Goal: Task Accomplishment & Management: Use online tool/utility

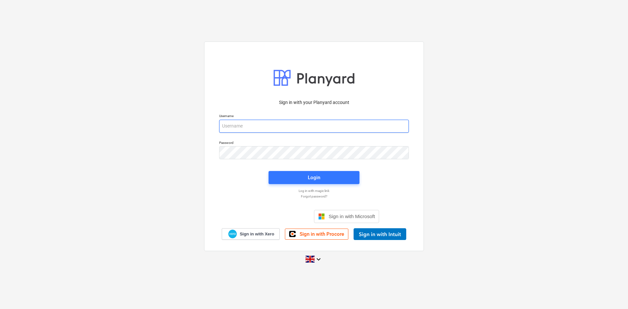
click at [274, 127] on input "email" at bounding box center [314, 126] width 190 height 13
type input "[EMAIL_ADDRESS][DOMAIN_NAME]"
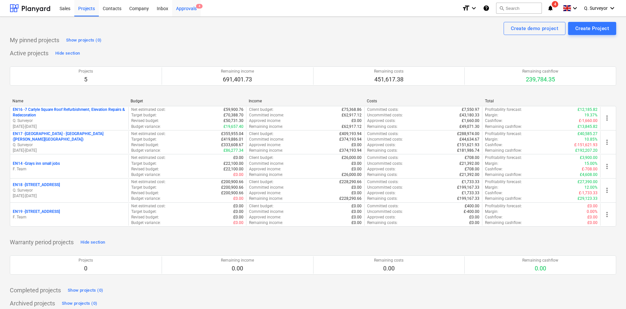
click at [194, 10] on div "Approvals 4" at bounding box center [186, 8] width 28 height 17
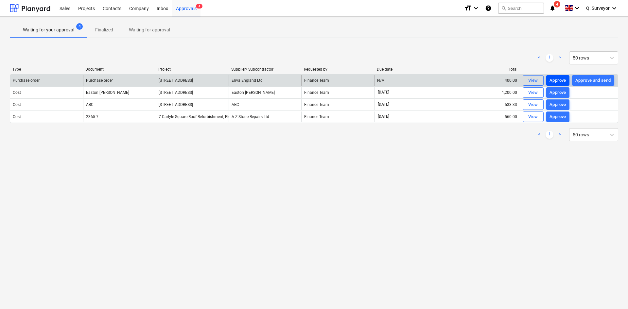
click at [553, 81] on div "Approve" at bounding box center [558, 81] width 17 height 8
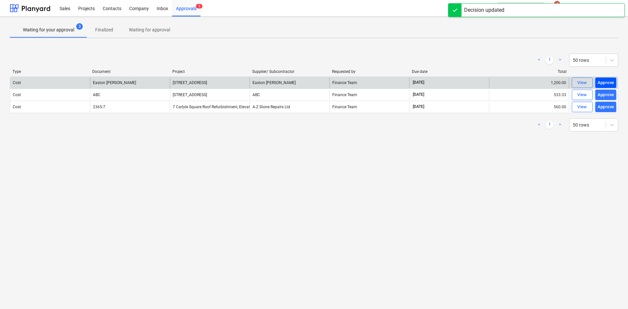
click at [608, 81] on div "Approve" at bounding box center [606, 83] width 17 height 8
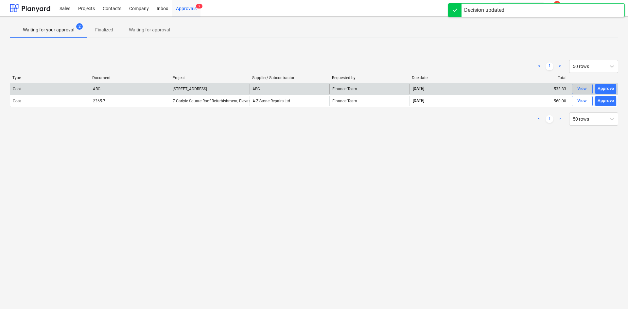
click at [584, 86] on div "View" at bounding box center [583, 89] width 10 height 8
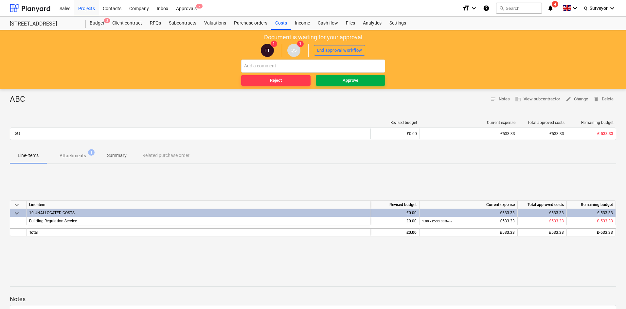
click at [349, 82] on div "Approve" at bounding box center [351, 81] width 16 height 8
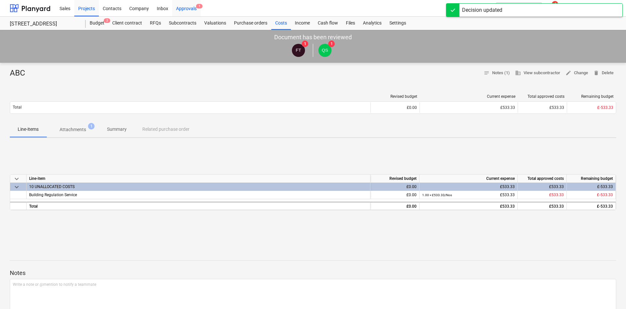
click at [188, 6] on div "Approvals 1" at bounding box center [186, 8] width 28 height 17
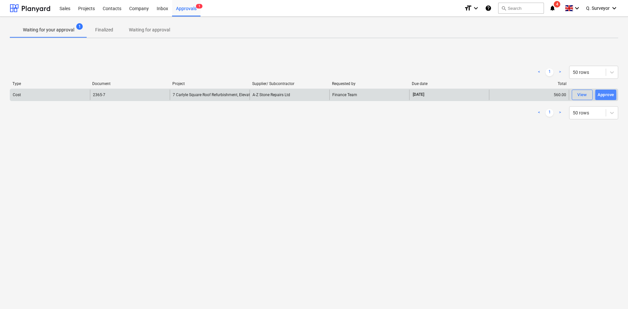
click at [602, 96] on div "Approve" at bounding box center [606, 95] width 17 height 8
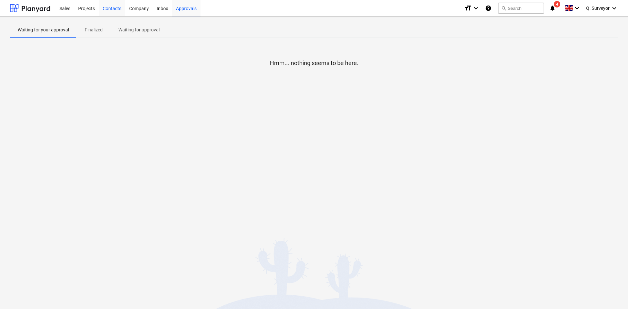
click at [103, 9] on div "Contacts" at bounding box center [112, 8] width 27 height 17
click at [163, 5] on div "Inbox" at bounding box center [162, 8] width 19 height 17
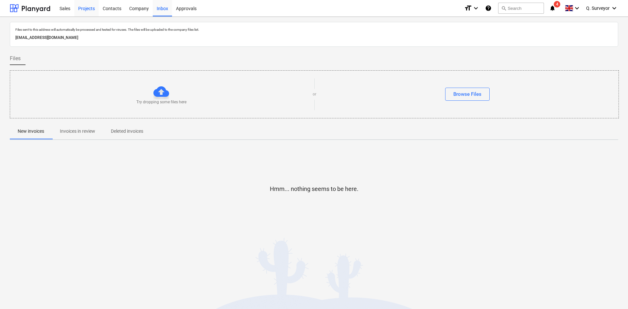
click at [89, 10] on div "Projects" at bounding box center [86, 8] width 25 height 17
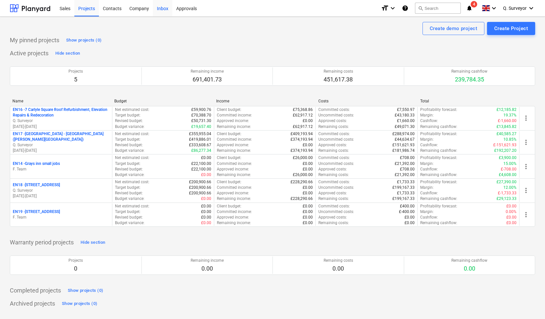
click at [159, 9] on div "Inbox" at bounding box center [162, 8] width 19 height 17
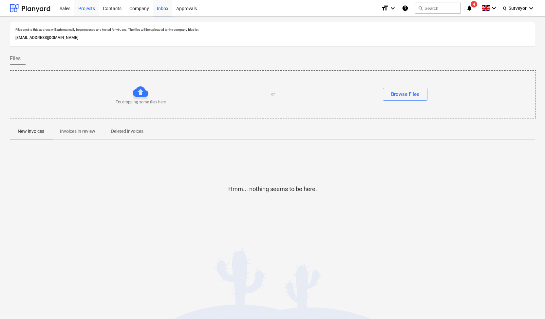
click at [88, 8] on div "Projects" at bounding box center [86, 8] width 25 height 17
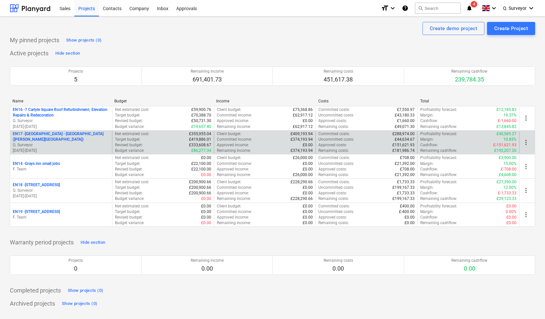
click at [59, 145] on p "Q. Surveyor" at bounding box center [61, 145] width 97 height 6
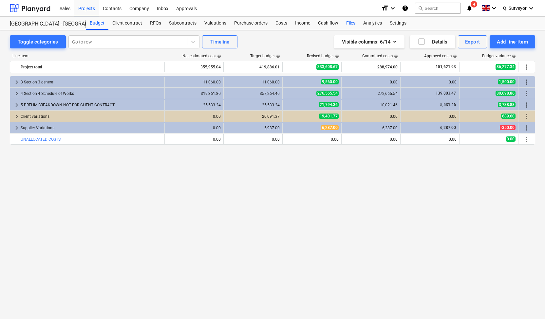
click at [348, 25] on div "Files" at bounding box center [350, 23] width 17 height 13
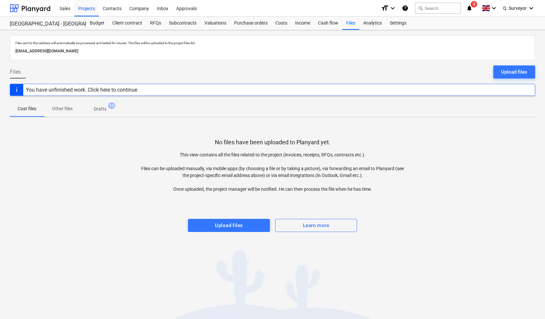
drag, startPoint x: 135, startPoint y: 52, endPoint x: 6, endPoint y: 50, distance: 129.0
click at [6, 50] on div "Files sent to this address will automatically be processed and tested for virus…" at bounding box center [272, 174] width 545 height 289
copy p "[EMAIL_ADDRESS][DOMAIN_NAME]"
